Goal: Communication & Community: Share content

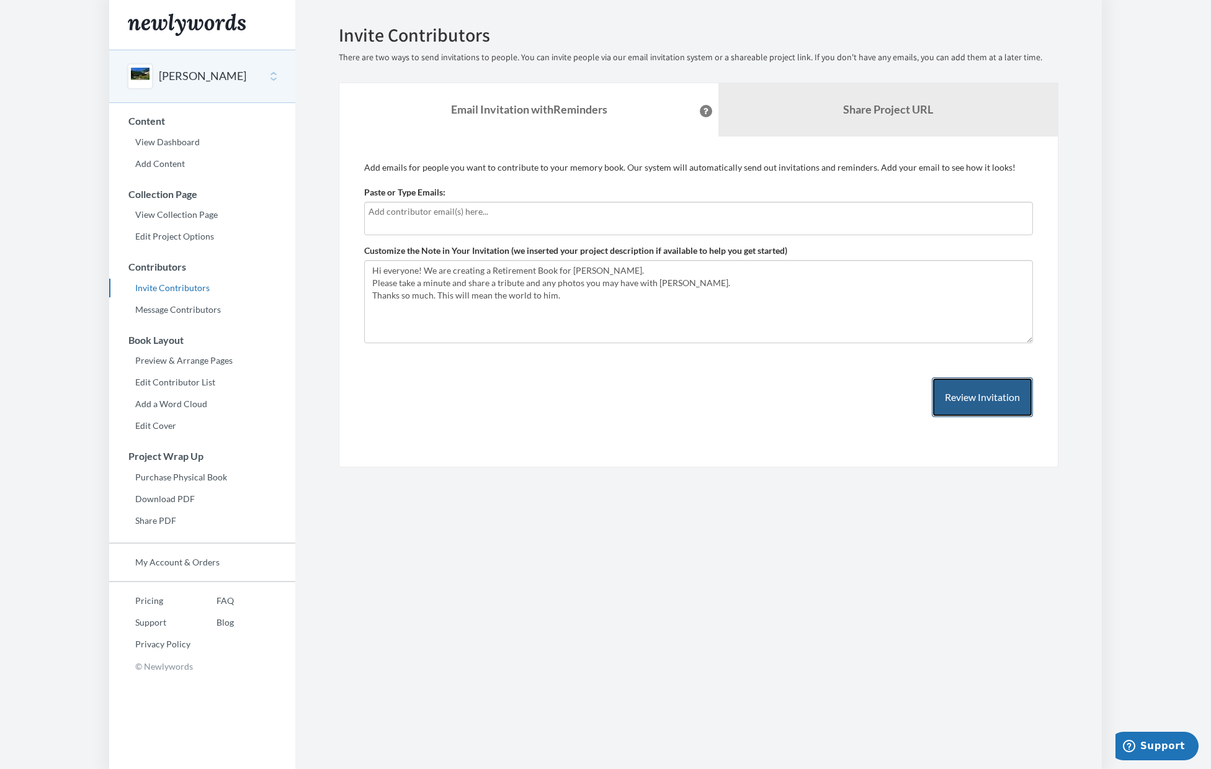
click at [970, 402] on button "Review Invitation" at bounding box center [982, 397] width 101 height 40
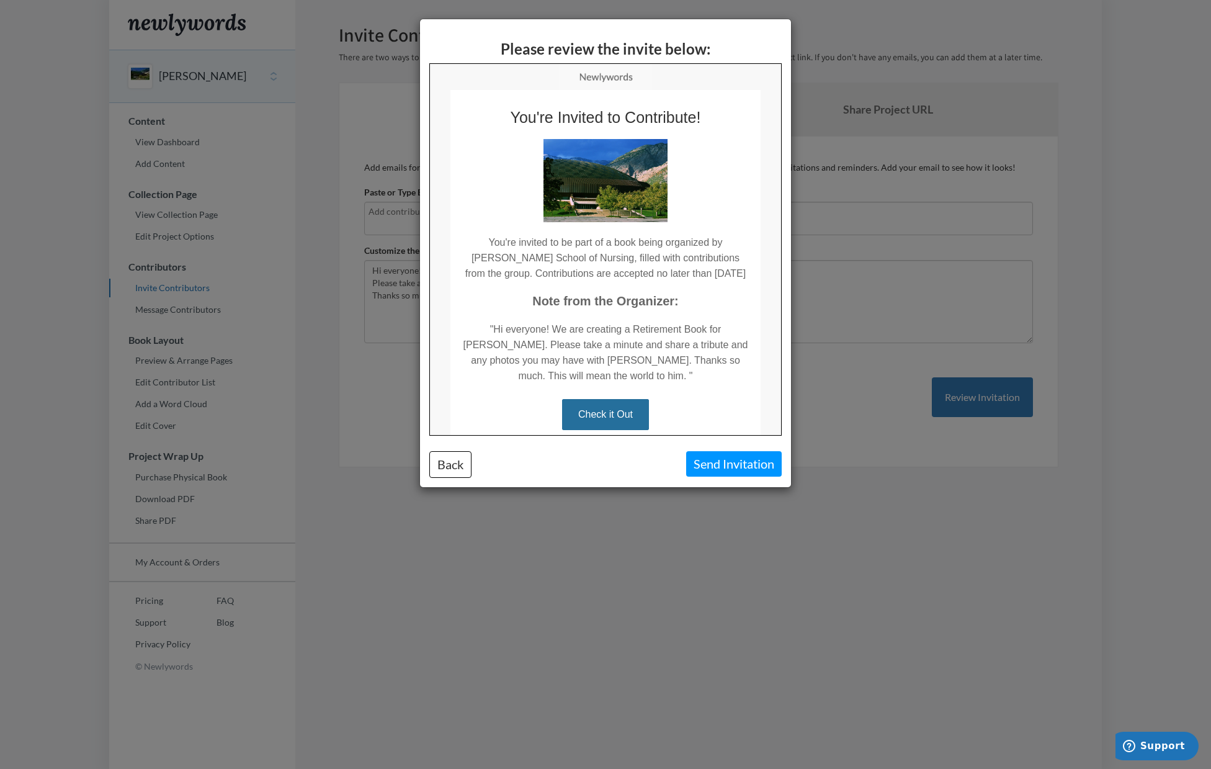
drag, startPoint x: 777, startPoint y: 287, endPoint x: 1213, endPoint y: 300, distance: 436.3
click at [459, 468] on button "Back" at bounding box center [450, 464] width 42 height 27
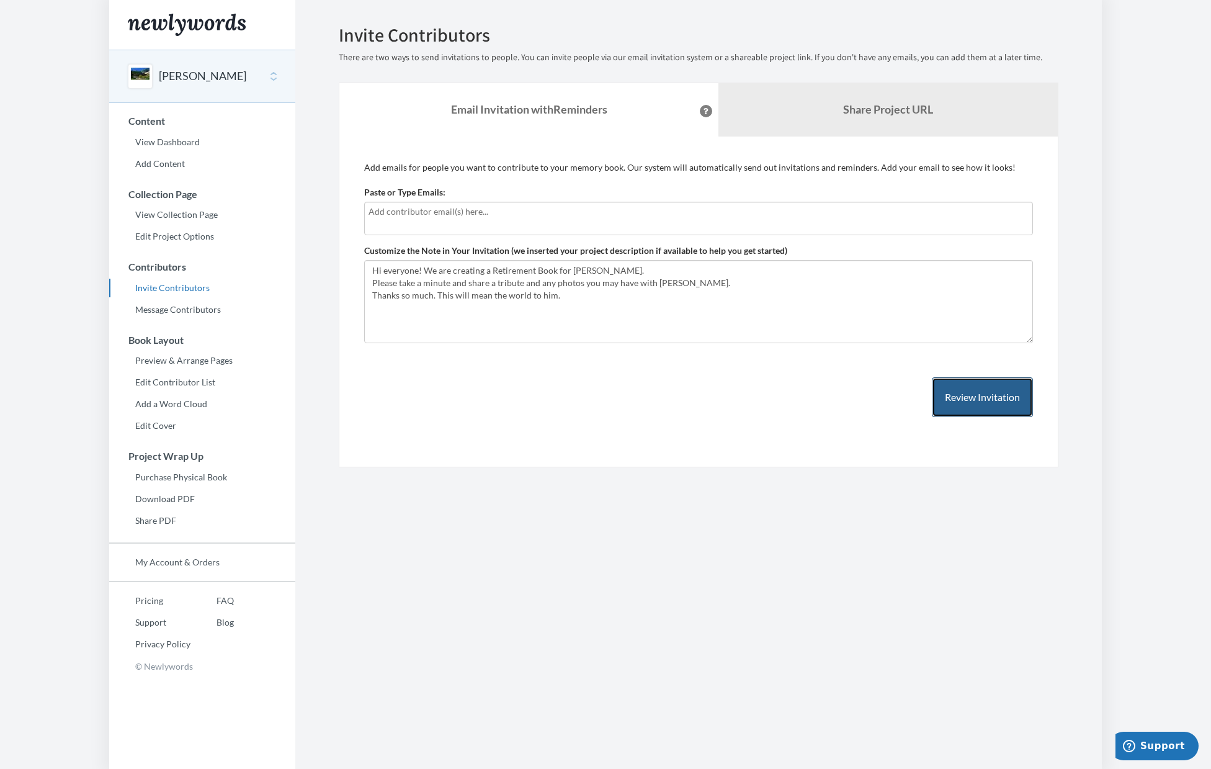
click at [980, 399] on button "Review Invitation" at bounding box center [982, 397] width 101 height 40
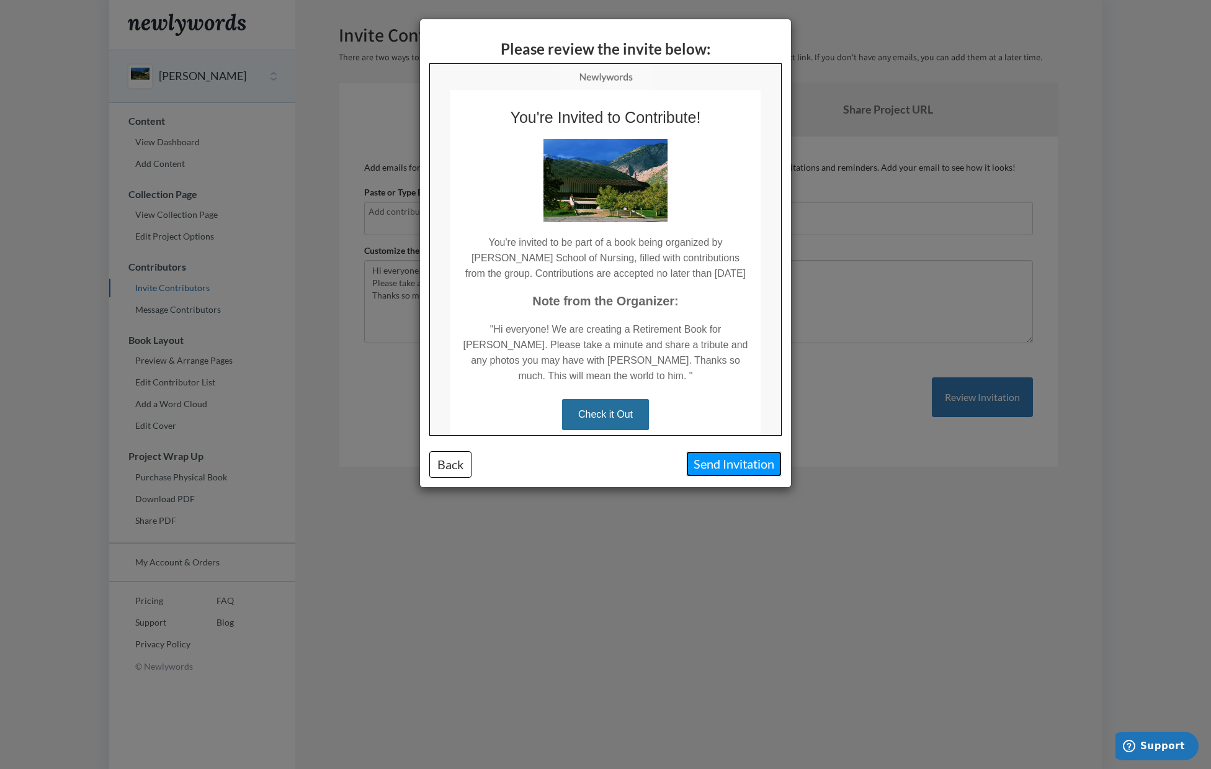
click at [726, 469] on button "Send Invitation" at bounding box center [734, 463] width 96 height 25
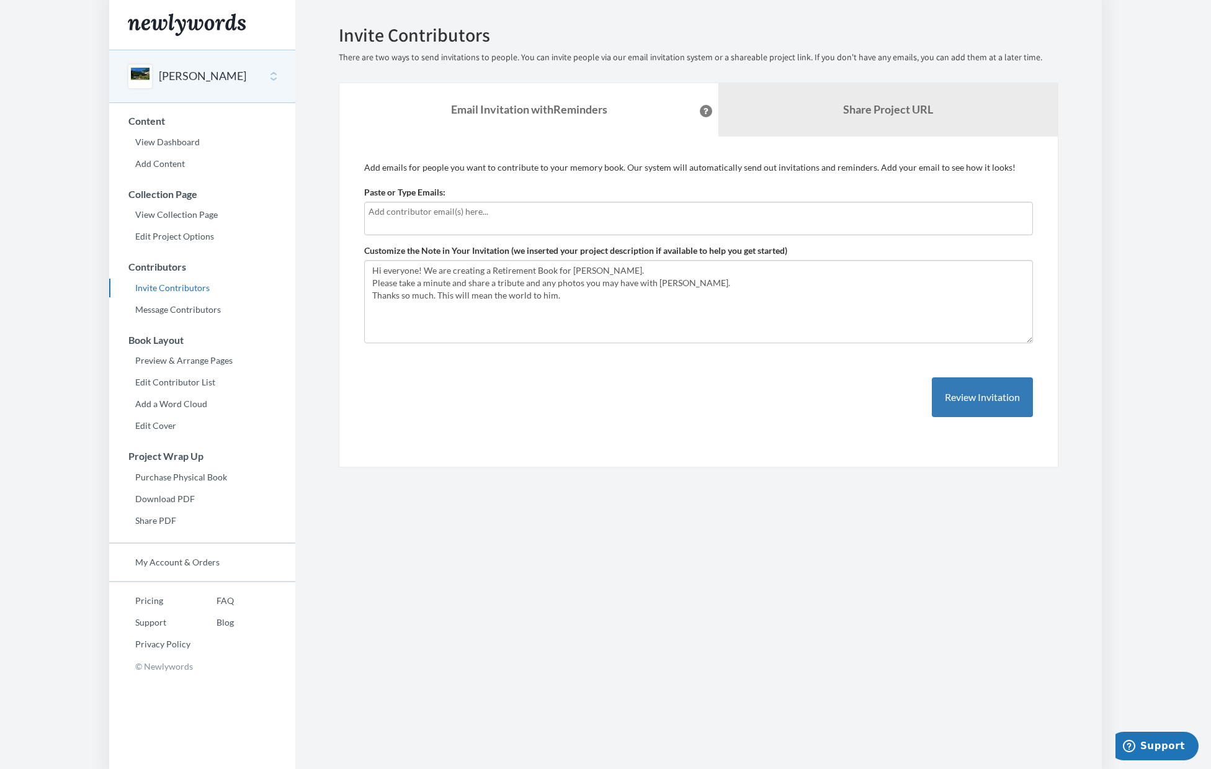
click at [177, 83] on button "[PERSON_NAME]" at bounding box center [202, 76] width 87 height 16
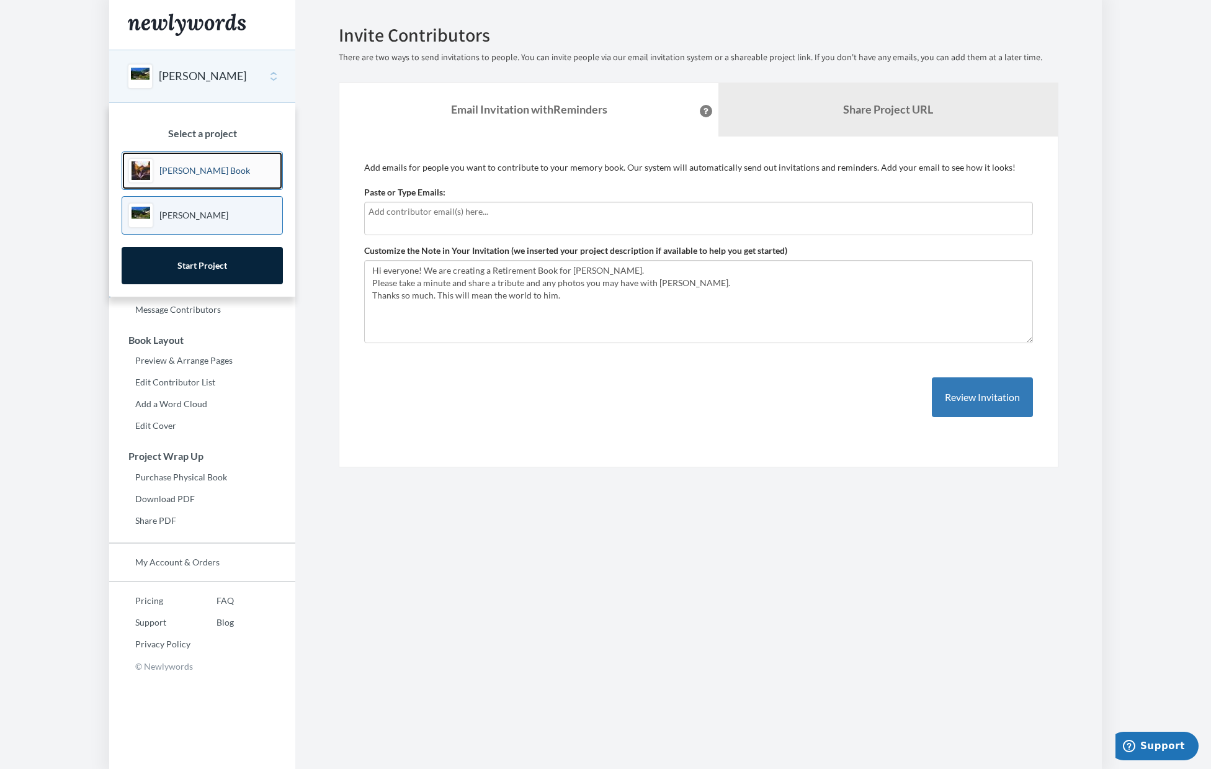
click at [172, 164] on p "[PERSON_NAME] Book" at bounding box center [204, 170] width 91 height 12
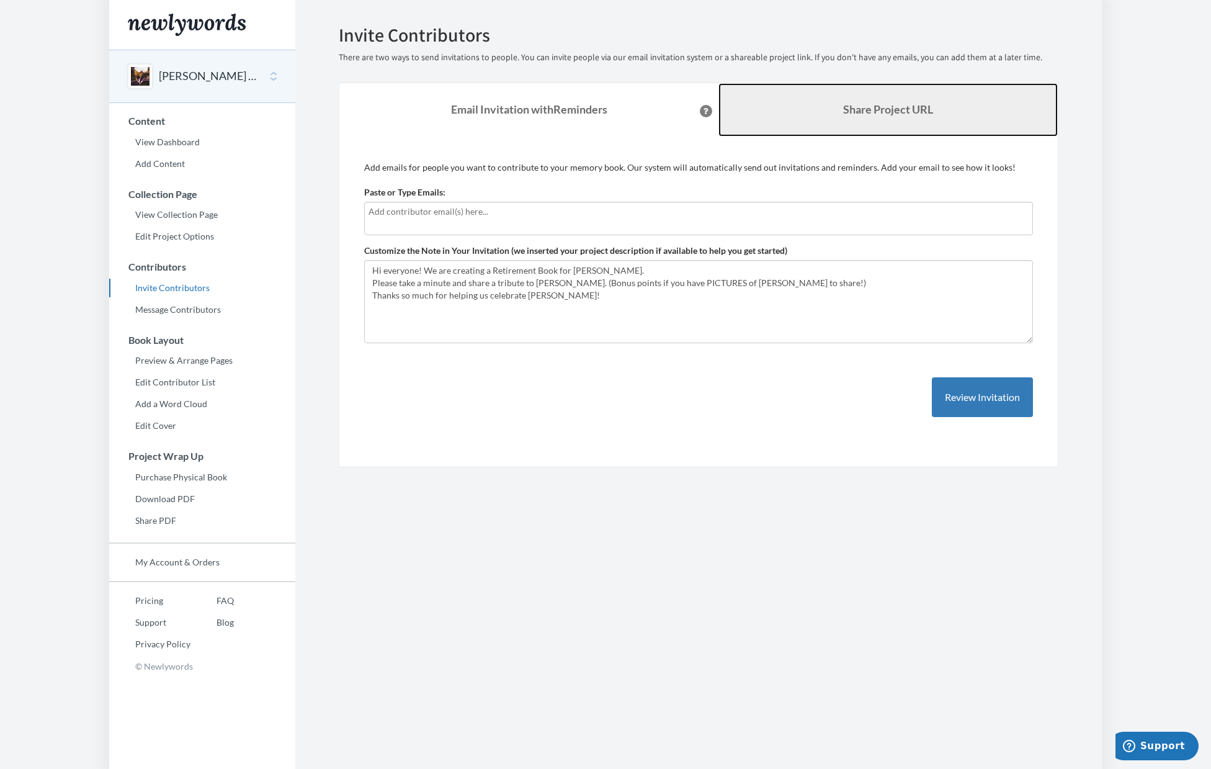
click at [875, 113] on b "Share Project URL" at bounding box center [888, 109] width 90 height 14
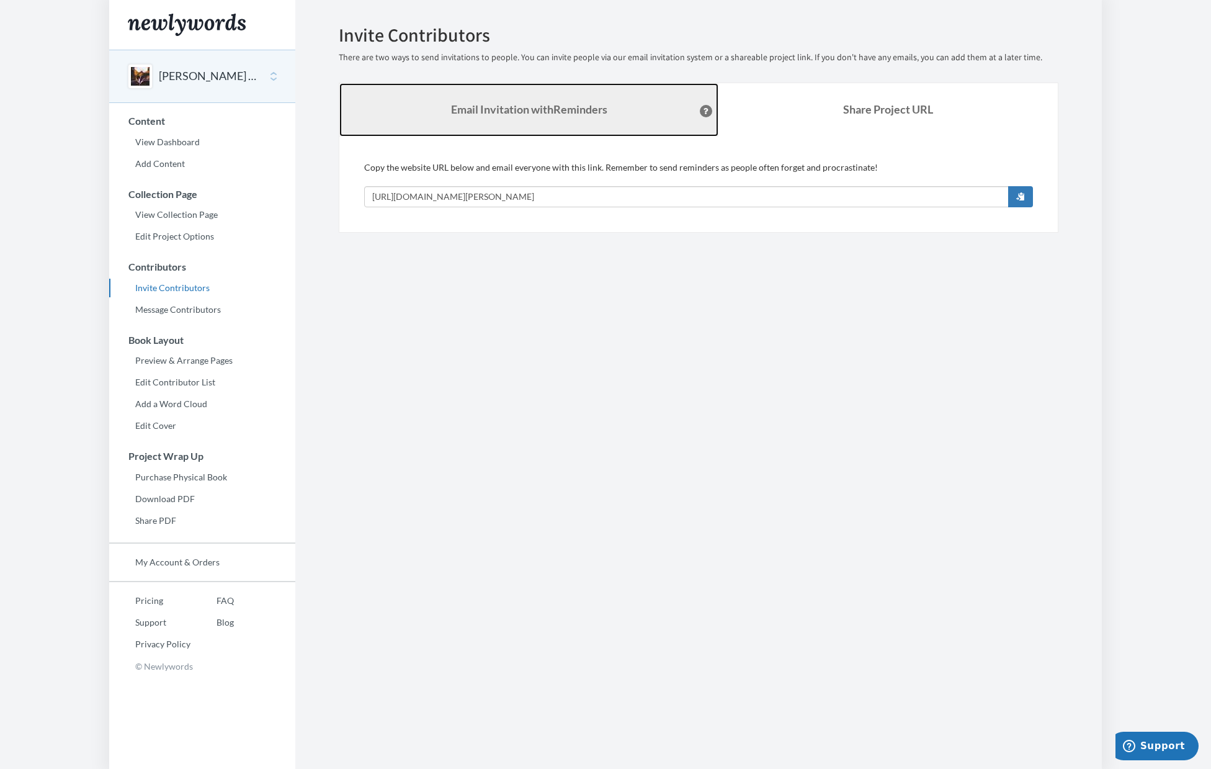
click at [461, 118] on link "Email Invitation with Reminders" at bounding box center [528, 109] width 379 height 53
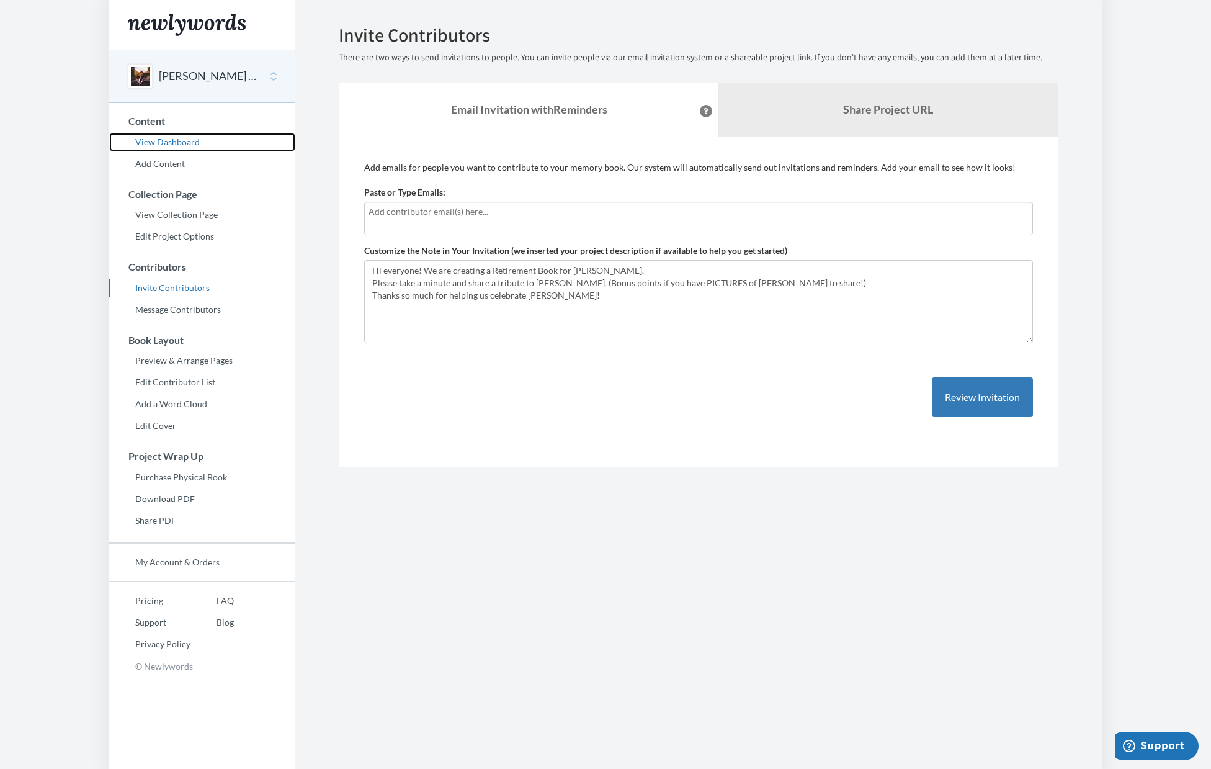
click at [148, 145] on link "View Dashboard" at bounding box center [202, 142] width 186 height 19
